Goal: Information Seeking & Learning: Learn about a topic

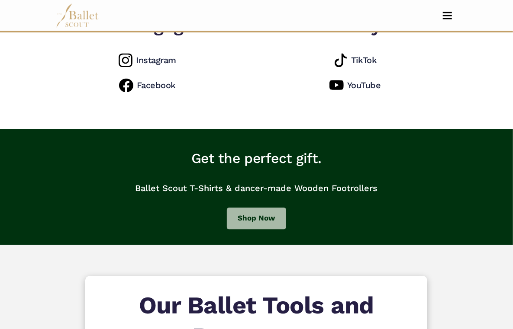
scroll to position [695, 0]
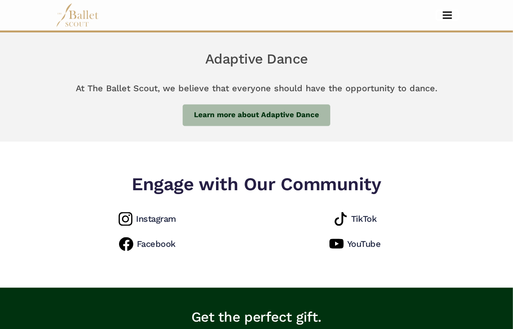
click at [445, 19] on button "Toggle navigation" at bounding box center [447, 15] width 20 height 8
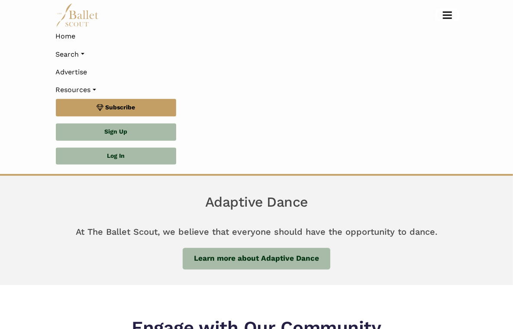
scroll to position [838, 0]
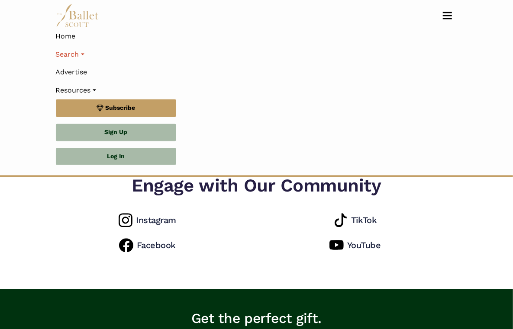
click at [83, 54] on link "Search" at bounding box center [257, 54] width 402 height 18
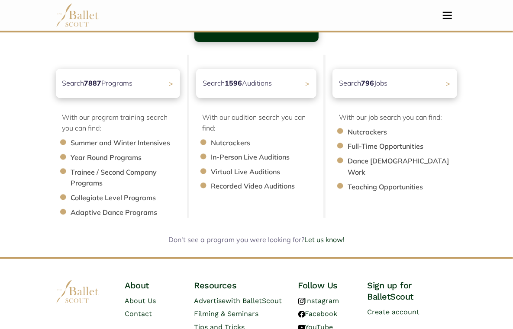
scroll to position [76, 0]
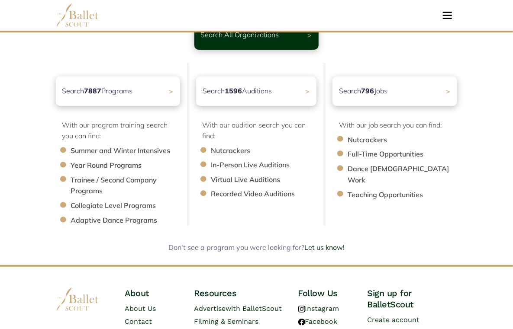
click at [285, 100] on div "Search 1596 Auditions >" at bounding box center [256, 91] width 120 height 29
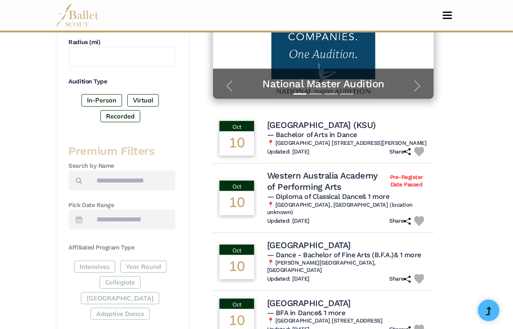
scroll to position [245, 0]
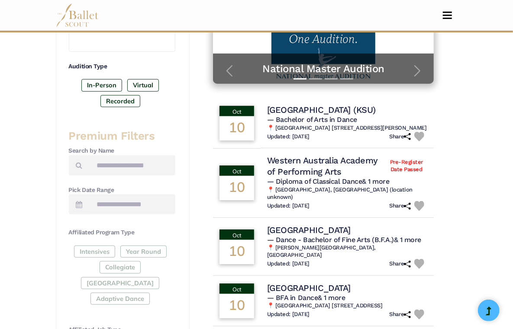
click at [105, 85] on label "In-Person" at bounding box center [101, 85] width 41 height 12
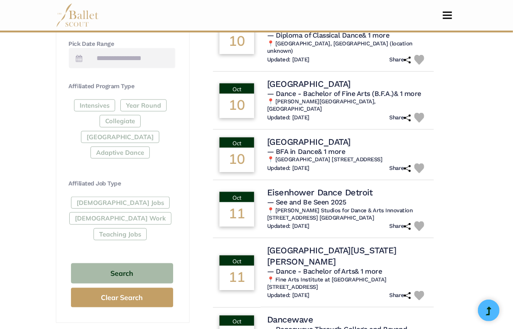
scroll to position [392, 0]
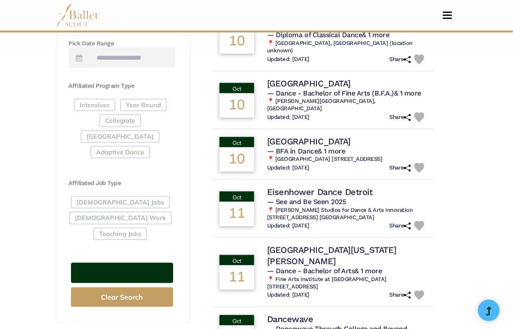
click at [137, 263] on button "Search" at bounding box center [122, 273] width 102 height 20
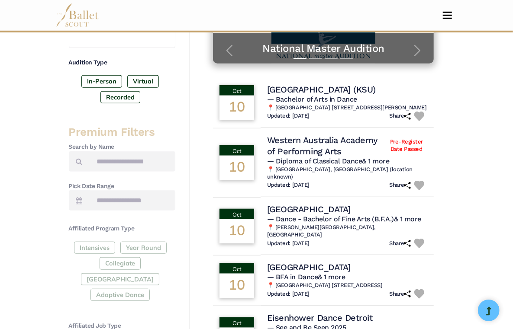
scroll to position [254, 0]
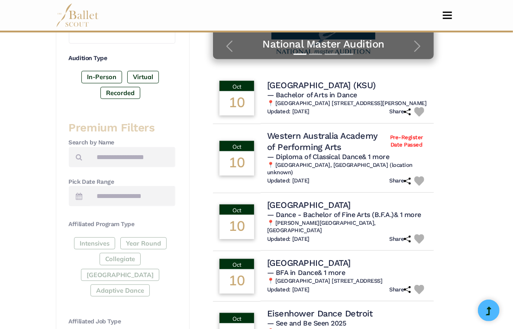
click at [98, 243] on div "Intensives Year Round Collegiate Post High School Adaptive Dance" at bounding box center [122, 269] width 106 height 63
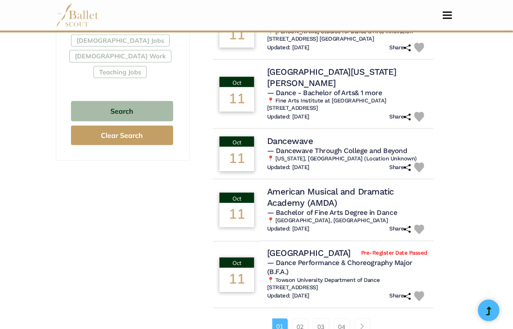
scroll to position [605, 0]
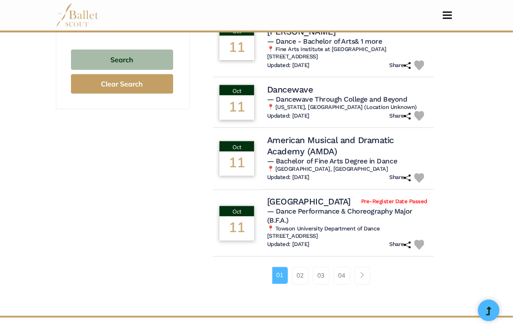
click at [360, 273] on span "Page navigation example" at bounding box center [362, 276] width 6 height 6
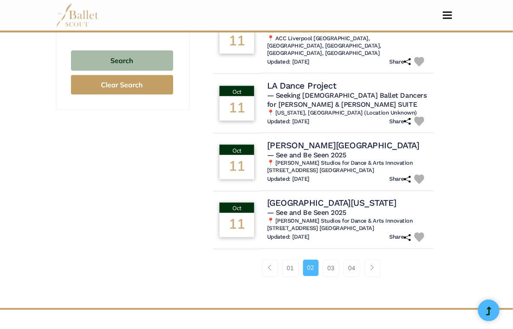
scroll to position [607, 0]
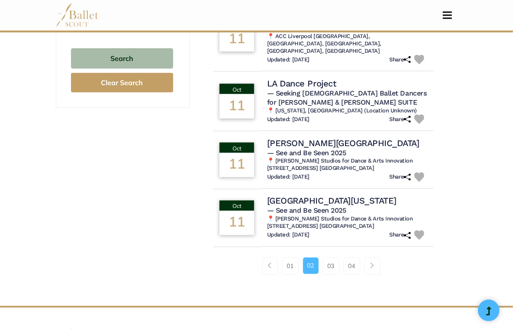
click at [371, 258] on link "Page navigation example" at bounding box center [372, 266] width 16 height 17
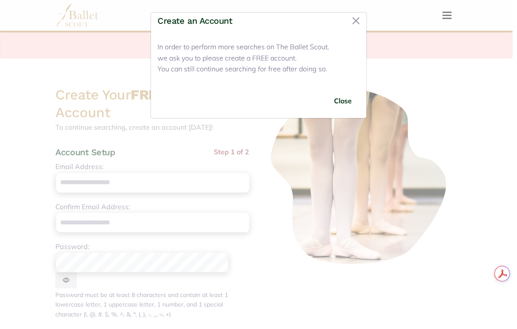
click at [340, 101] on button "Close" at bounding box center [343, 101] width 32 height 20
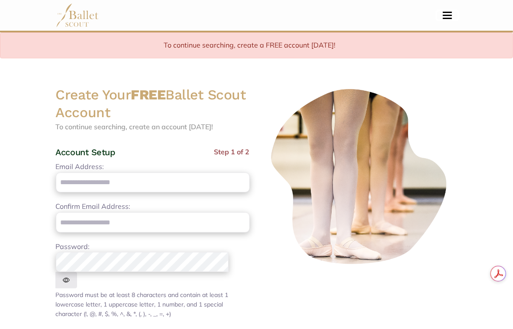
click at [446, 15] on span "Toggle navigation" at bounding box center [447, 15] width 9 height 1
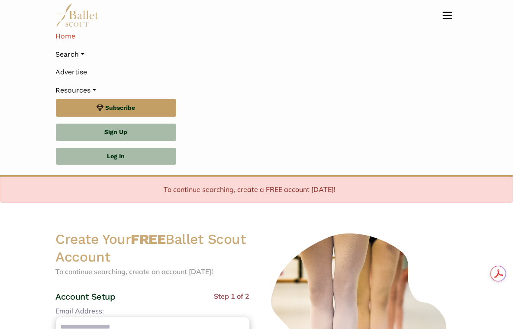
click at [72, 39] on link "Home" at bounding box center [257, 36] width 402 height 18
